Goal: Transaction & Acquisition: Book appointment/travel/reservation

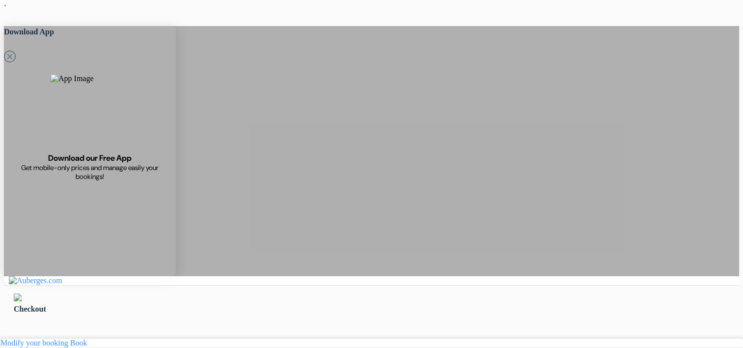
click at [22, 293] on img at bounding box center [18, 297] width 8 height 8
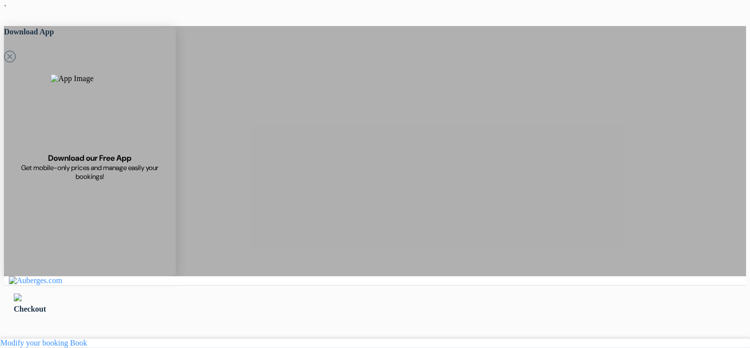
click at [22, 293] on img at bounding box center [18, 297] width 8 height 8
